Goal: Task Accomplishment & Management: Use online tool/utility

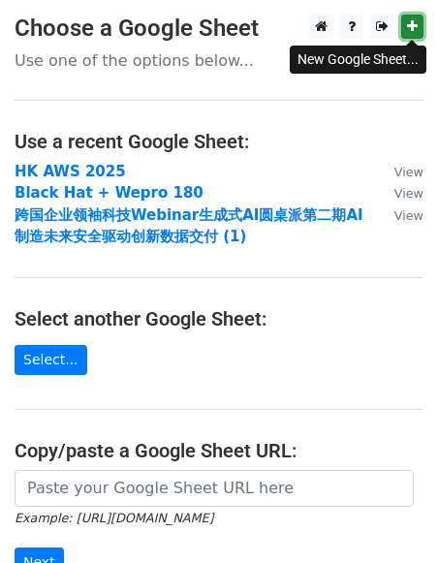
click at [419, 24] on link at bounding box center [413, 27] width 22 height 24
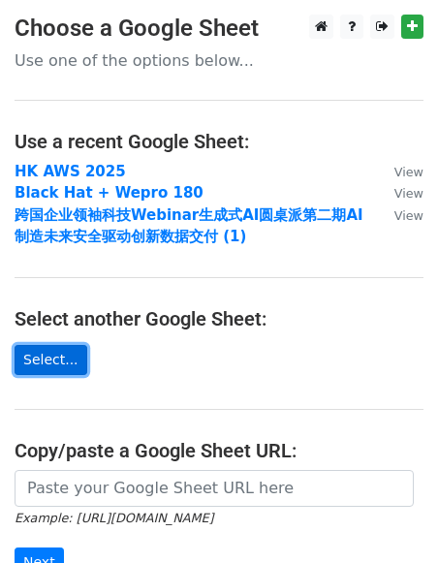
click at [62, 356] on link "Select..." at bounding box center [51, 360] width 73 height 30
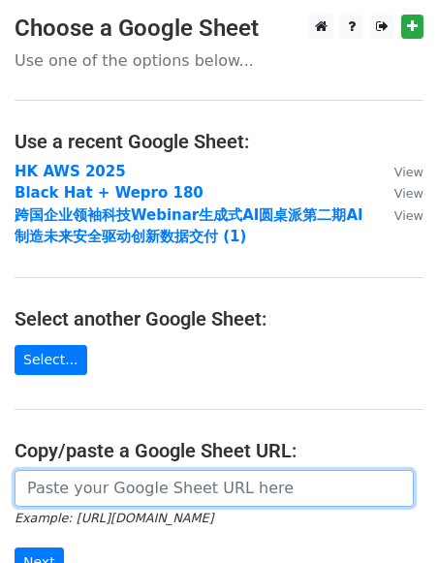
click at [187, 496] on input "url" at bounding box center [215, 488] width 400 height 37
paste input "[URL][DOMAIN_NAME]"
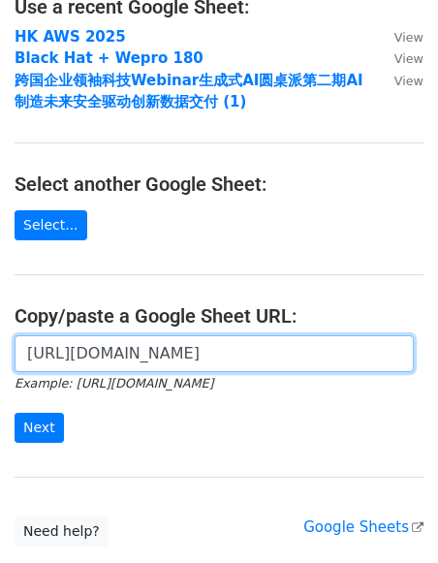
scroll to position [139, 0]
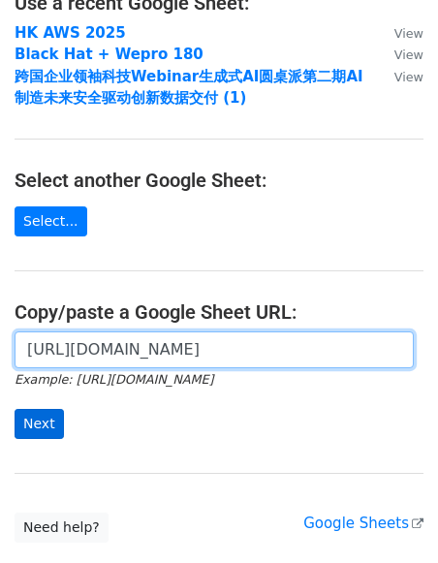
type input "[URL][DOMAIN_NAME]"
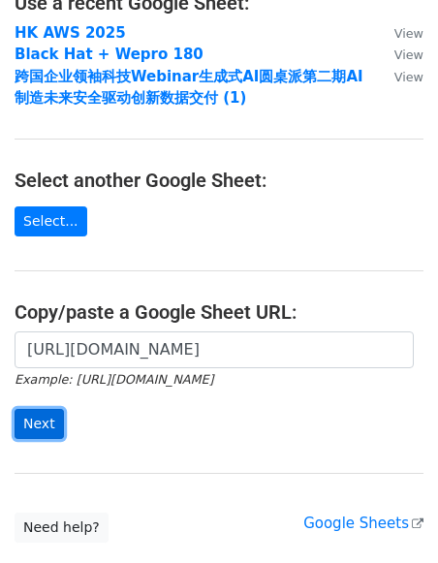
click at [35, 425] on input "Next" at bounding box center [39, 424] width 49 height 30
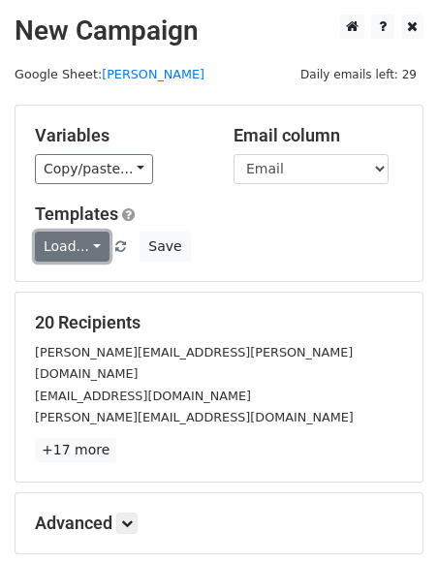
click at [69, 248] on link "Load..." at bounding box center [72, 247] width 75 height 30
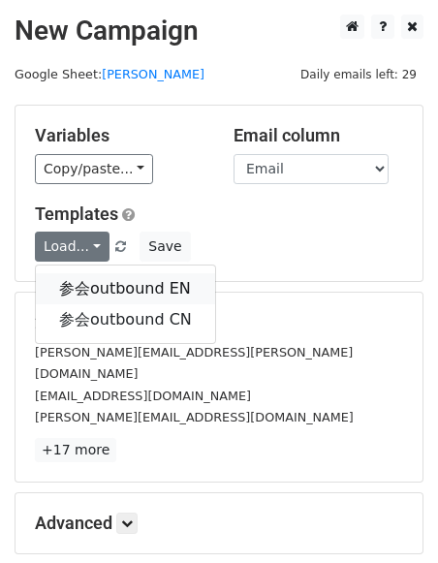
click at [81, 282] on link "参会outbound EN" at bounding box center [125, 289] width 179 height 31
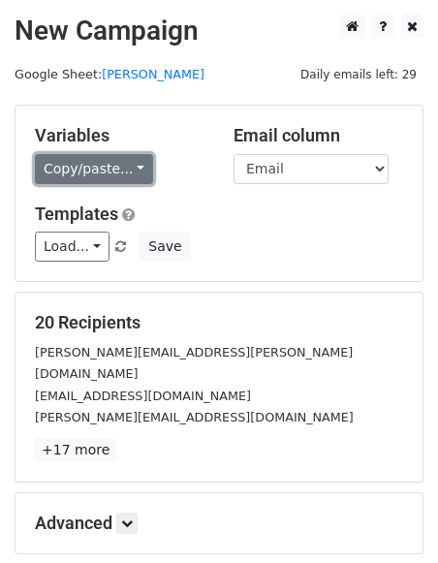
click at [129, 156] on link "Copy/paste..." at bounding box center [94, 169] width 118 height 30
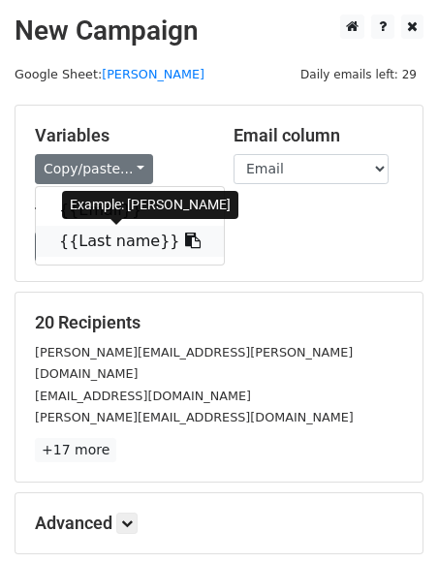
click at [80, 233] on link "{{Last name}}" at bounding box center [130, 241] width 188 height 31
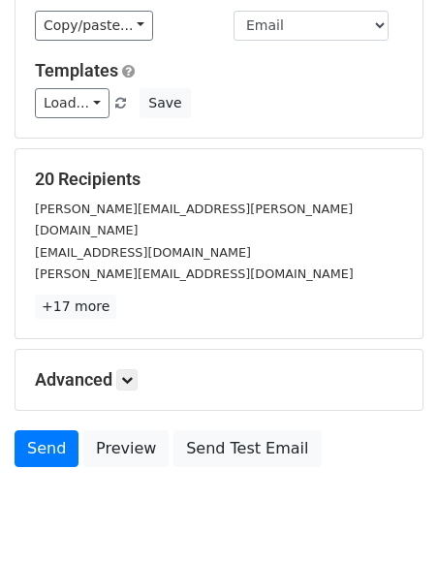
scroll to position [145, 0]
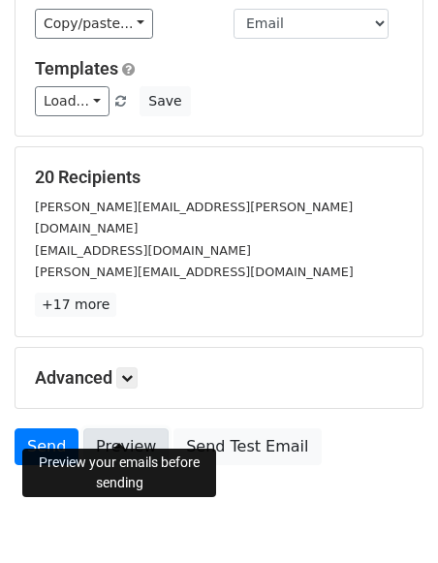
click at [144, 429] on link "Preview" at bounding box center [125, 447] width 85 height 37
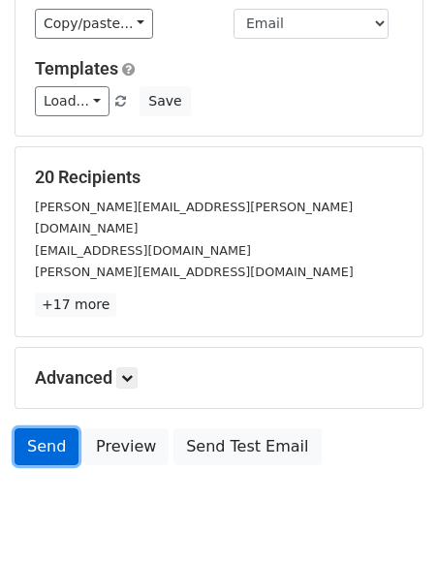
click at [56, 429] on link "Send" at bounding box center [47, 447] width 64 height 37
